Goal: Check status: Check status

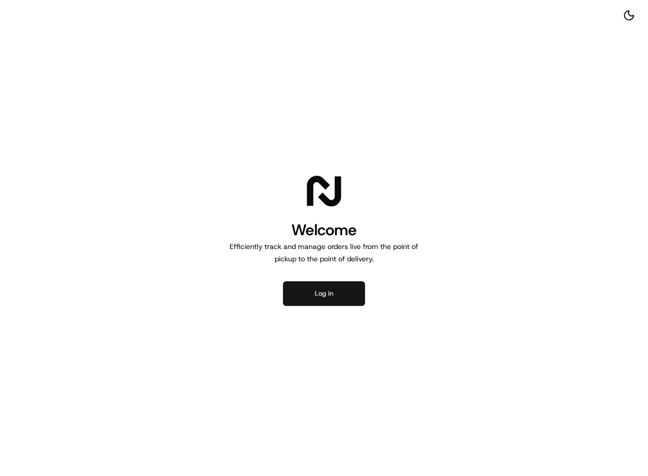
click at [306, 302] on button "Log in" at bounding box center [324, 293] width 82 height 25
